Goal: Task Accomplishment & Management: Complete application form

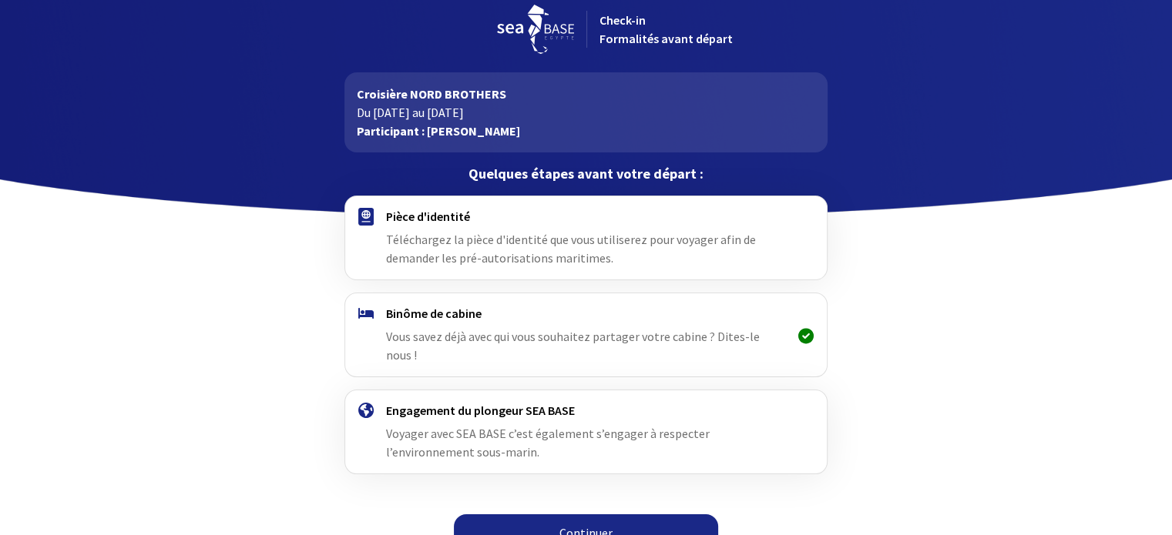
scroll to position [19, 0]
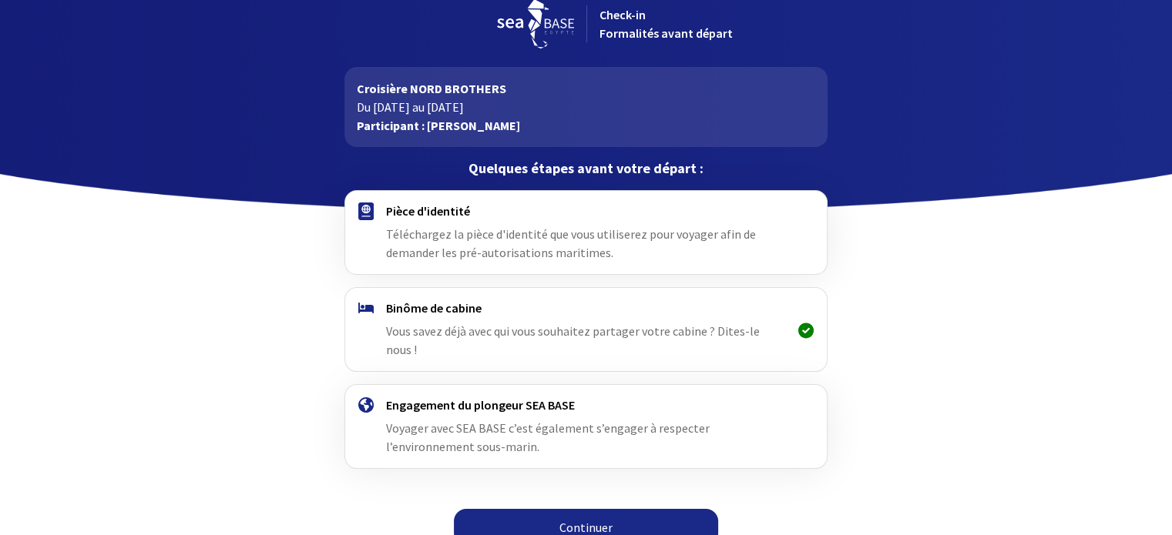
click at [367, 215] on img at bounding box center [365, 212] width 15 height 18
click at [397, 212] on h4 "Pièce d'identité" at bounding box center [586, 210] width 400 height 15
click at [576, 511] on link "Continuer" at bounding box center [586, 527] width 264 height 37
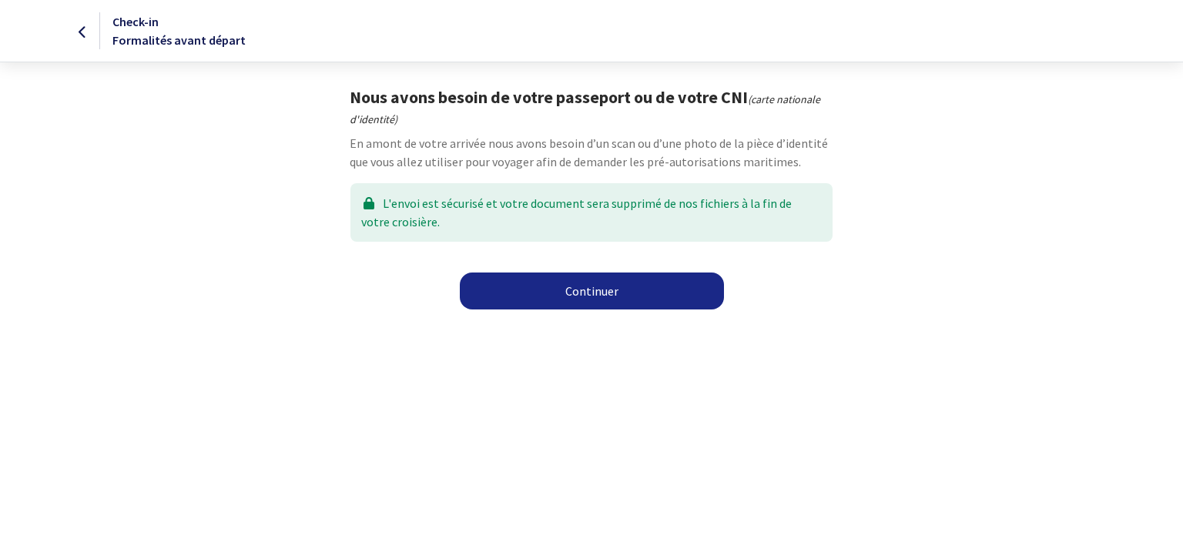
click at [595, 286] on link "Continuer" at bounding box center [592, 291] width 264 height 37
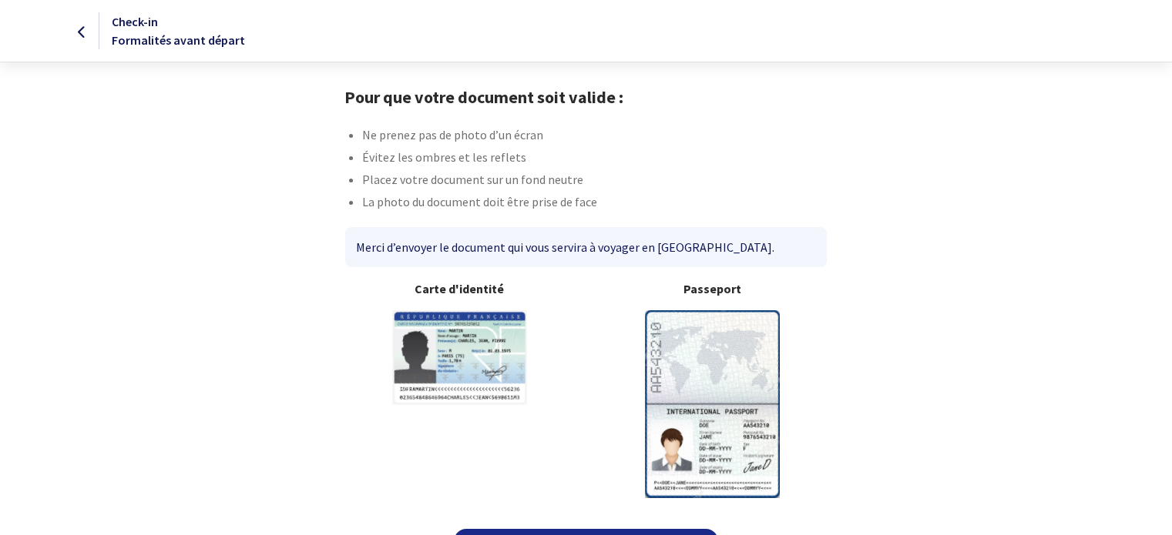
click at [706, 360] on img at bounding box center [712, 403] width 135 height 187
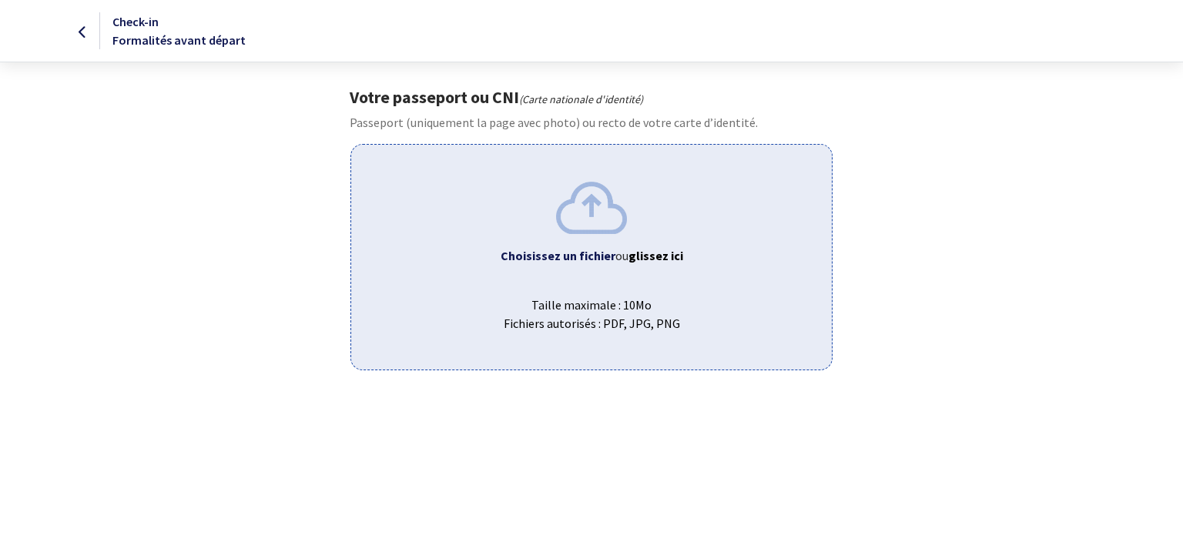
click at [581, 255] on b "Choisissez un fichier" at bounding box center [558, 255] width 115 height 15
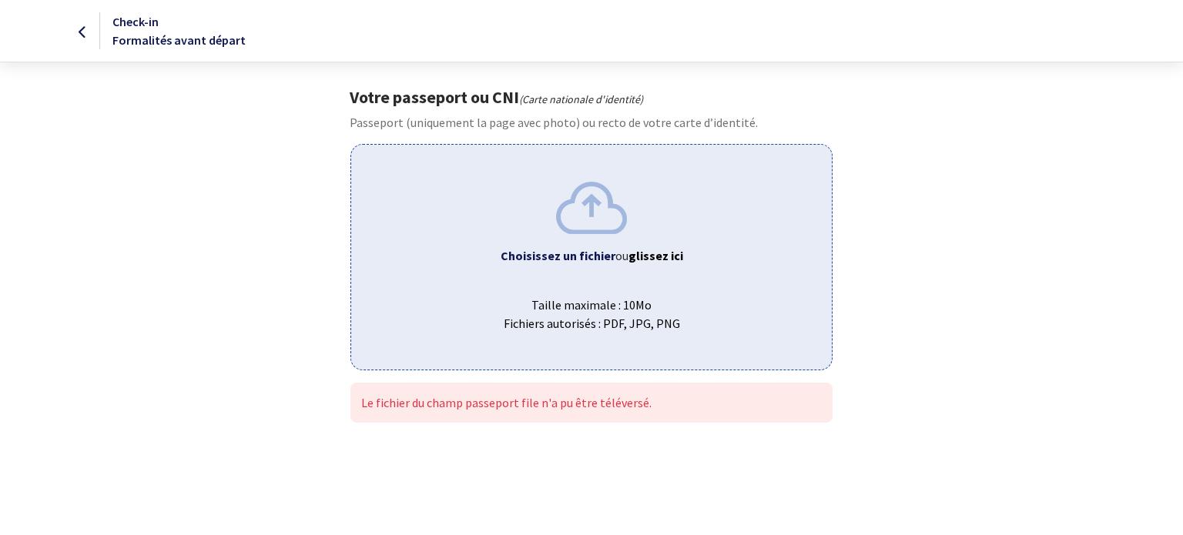
click at [579, 251] on b "Choisissez un fichier" at bounding box center [558, 255] width 115 height 15
